Goal: Check status: Check status

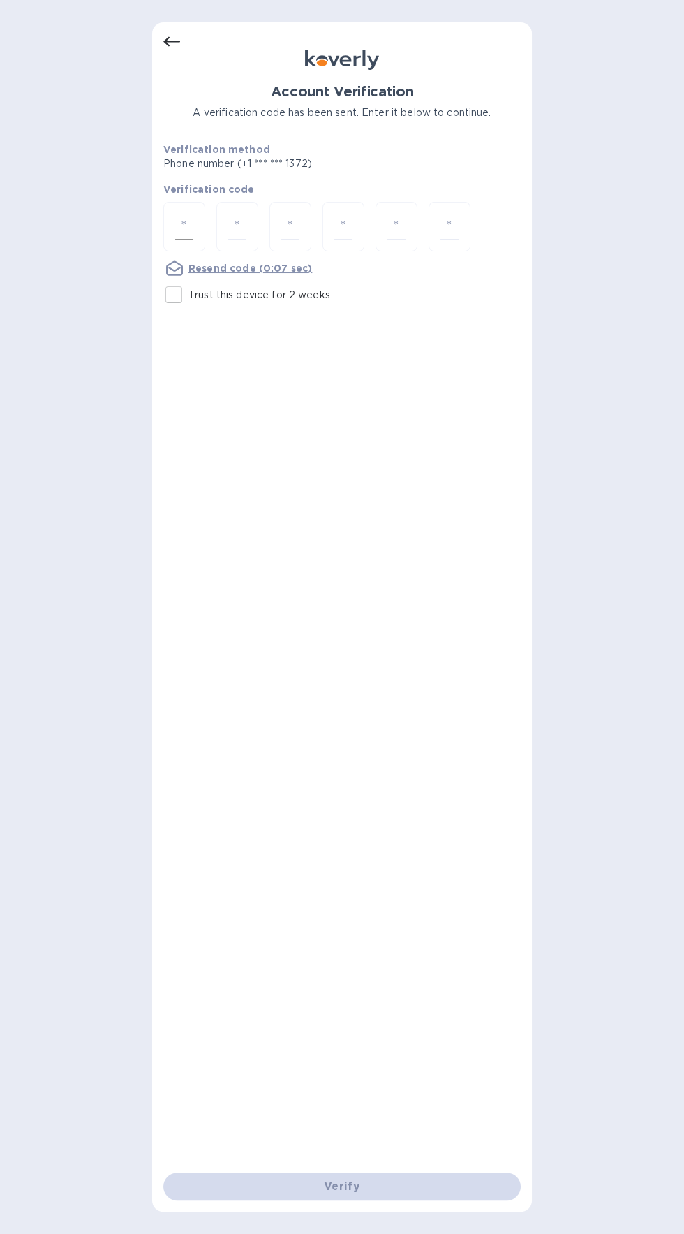
click at [184, 214] on input "number" at bounding box center [184, 227] width 18 height 26
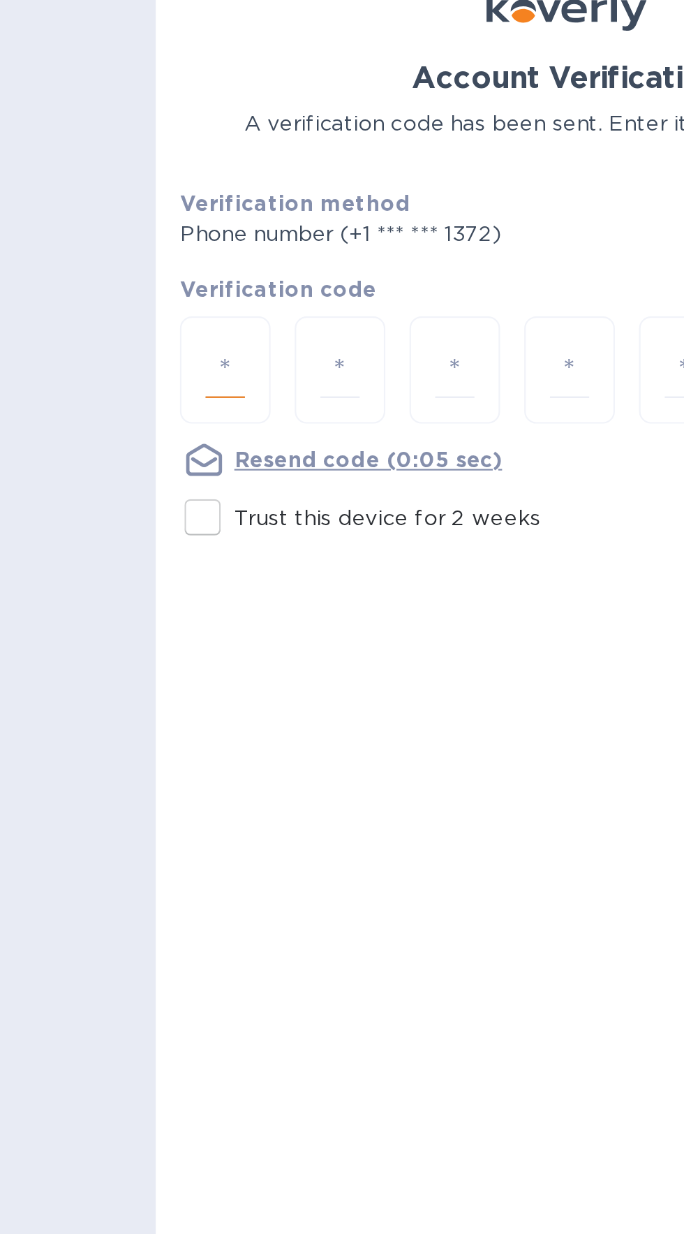
type input "9"
type input "6"
type input "2"
type input "6"
type input "0"
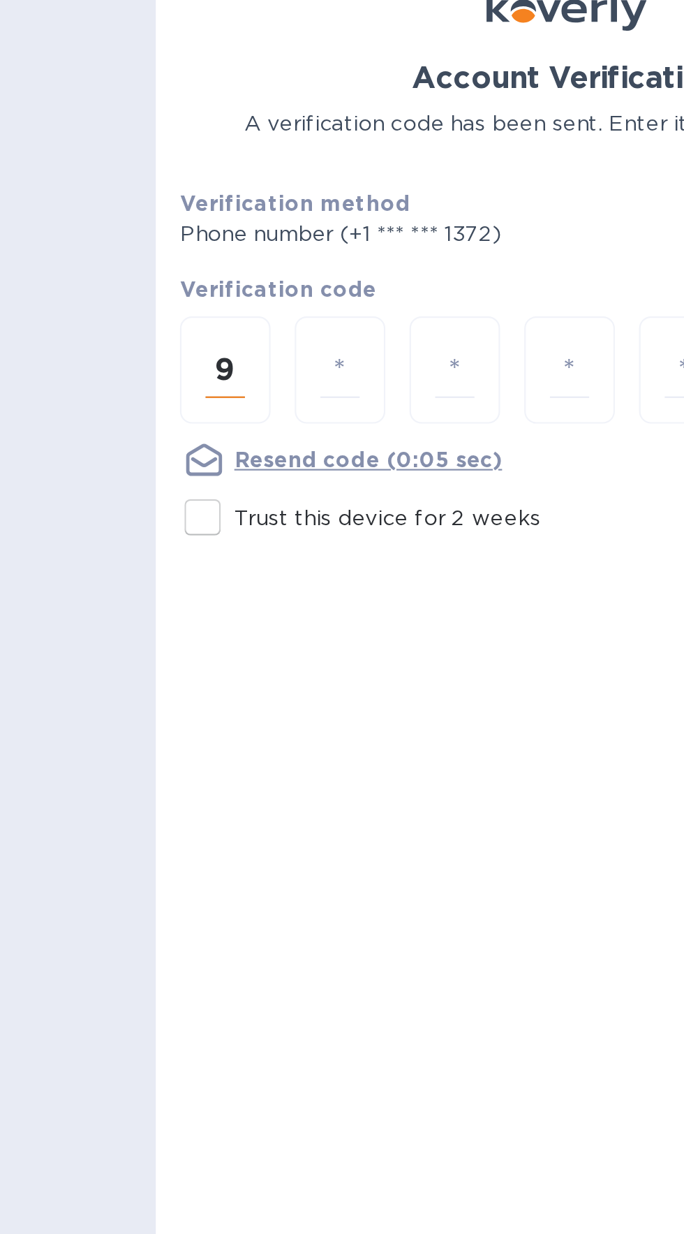
type input "7"
